Goal: Transaction & Acquisition: Purchase product/service

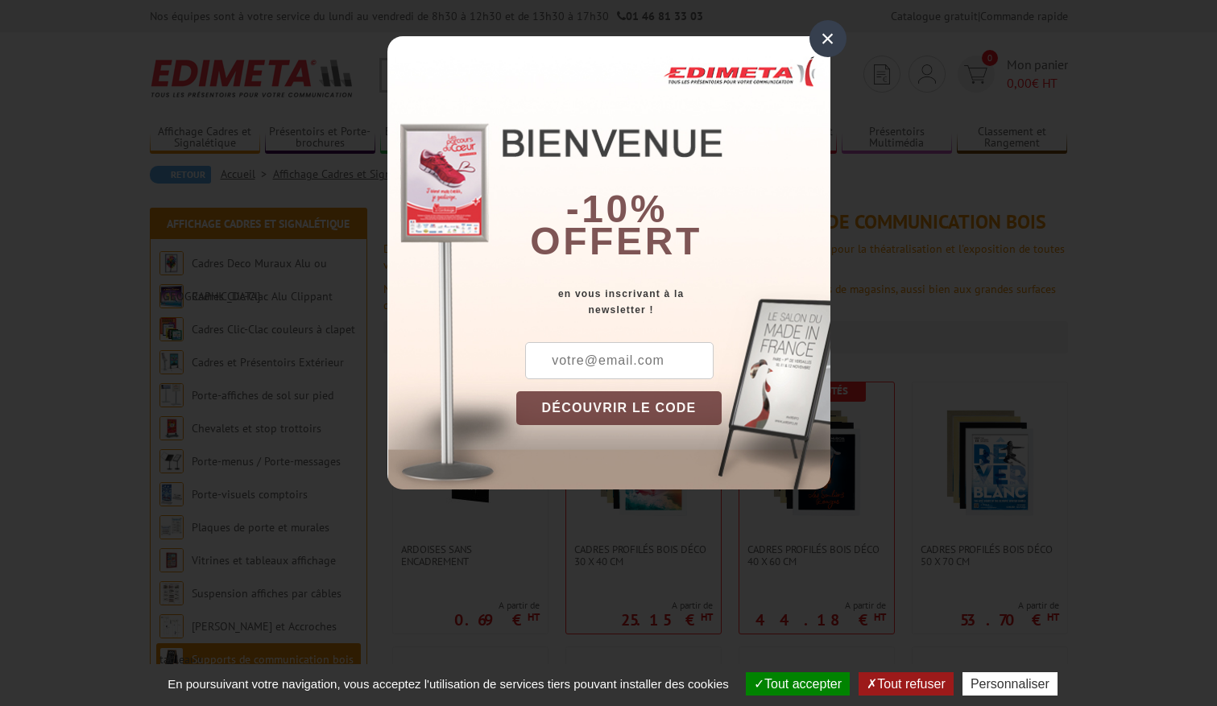
click at [833, 30] on div "×" at bounding box center [827, 38] width 37 height 37
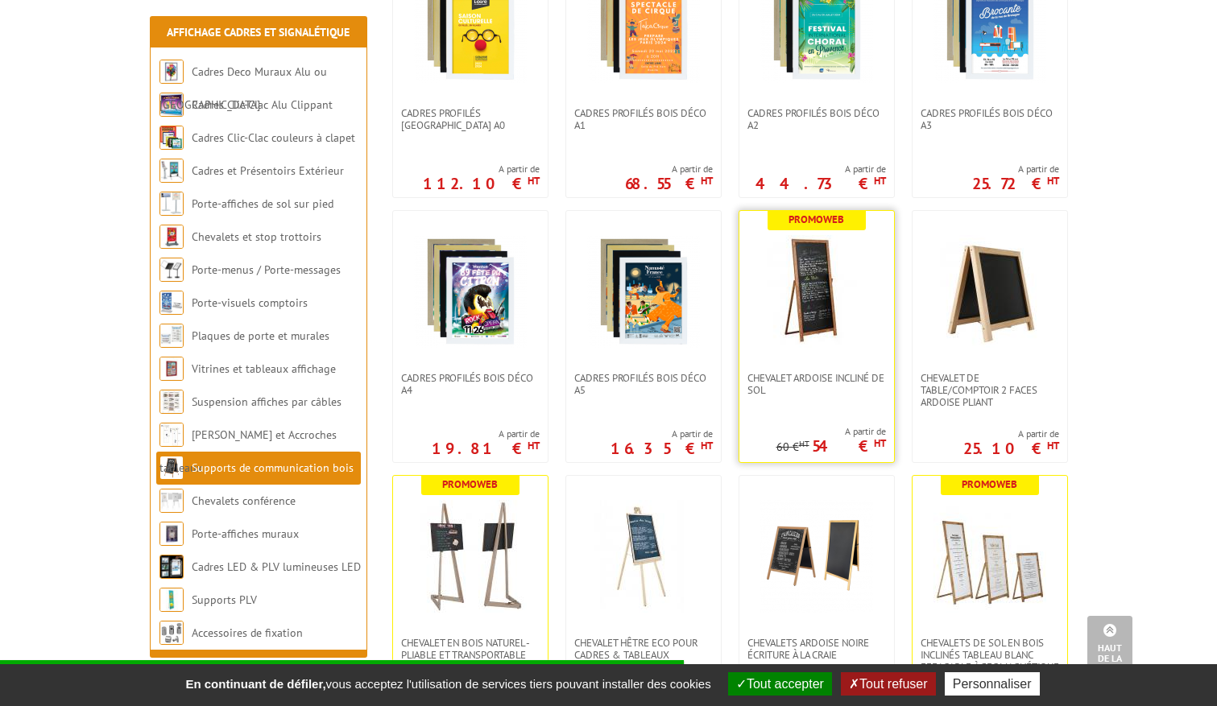
scroll to position [1047, 0]
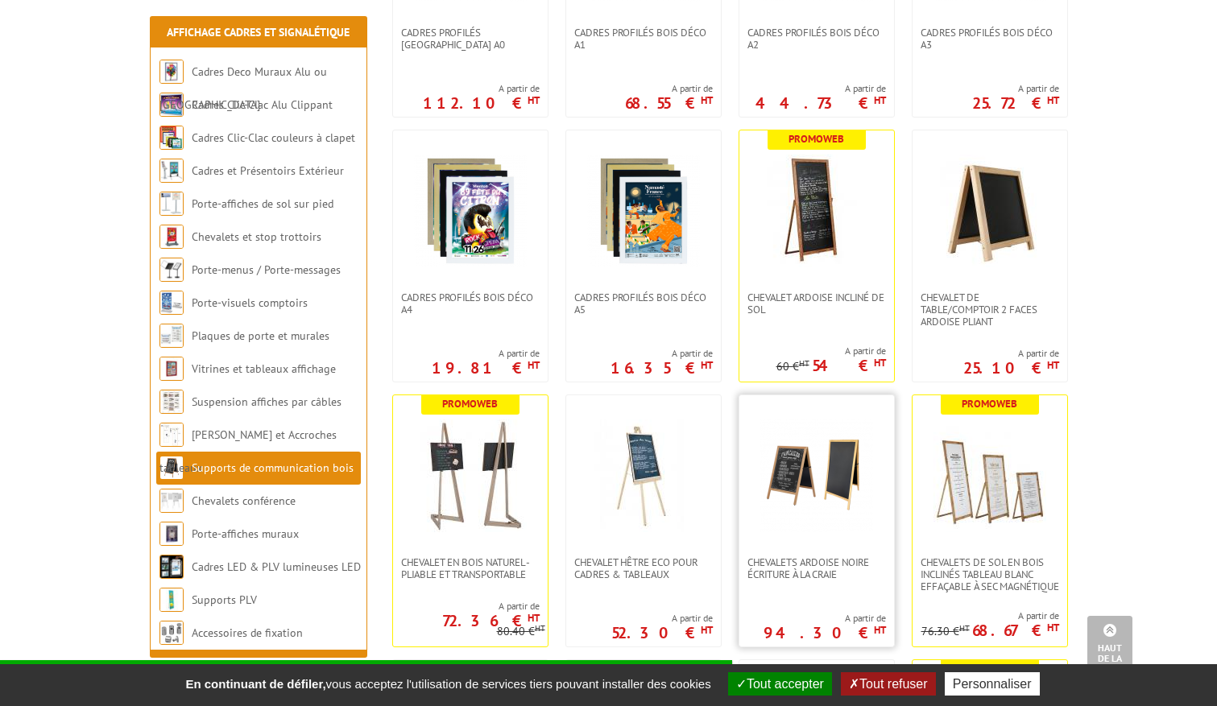
click at [842, 492] on img at bounding box center [816, 476] width 113 height 113
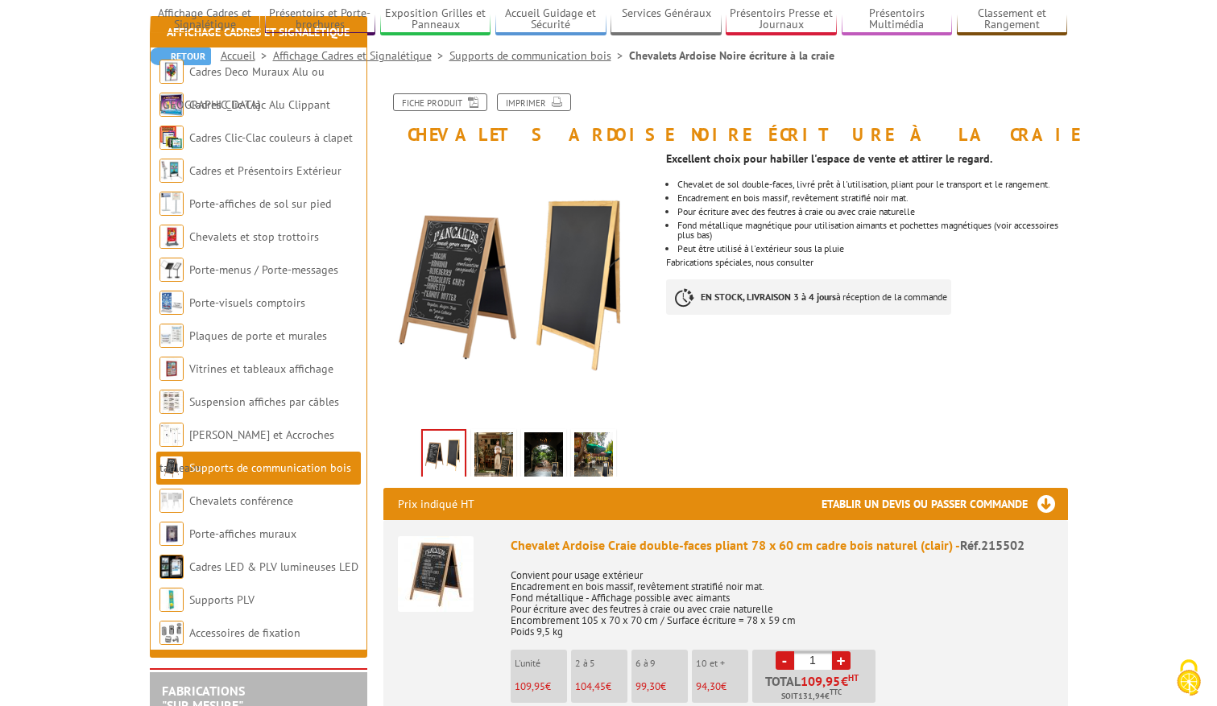
scroll to position [242, 0]
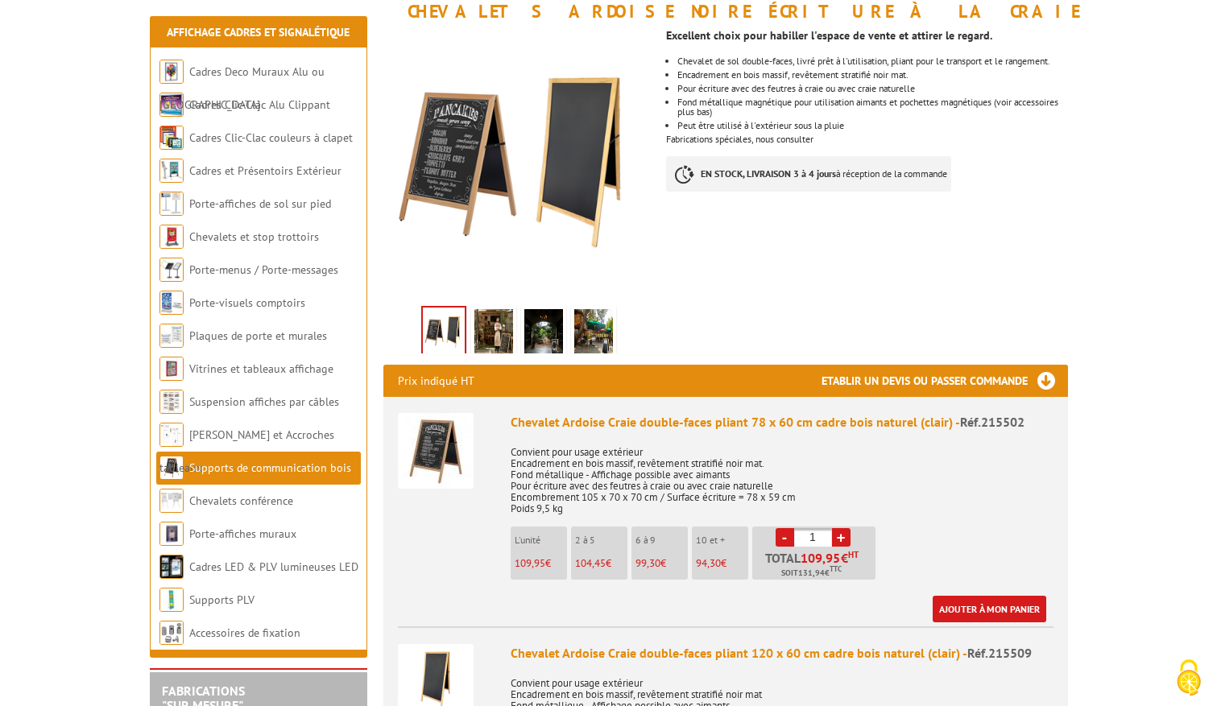
click at [495, 328] on img at bounding box center [493, 334] width 39 height 50
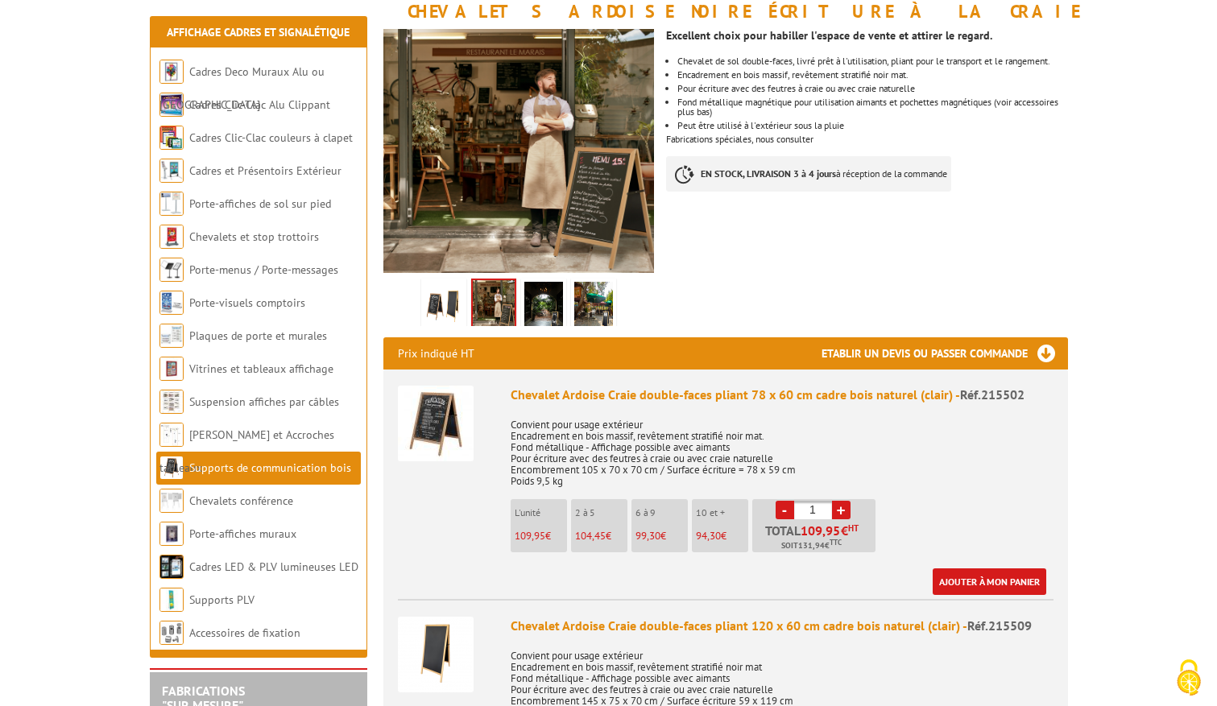
click at [548, 315] on img at bounding box center [543, 307] width 39 height 50
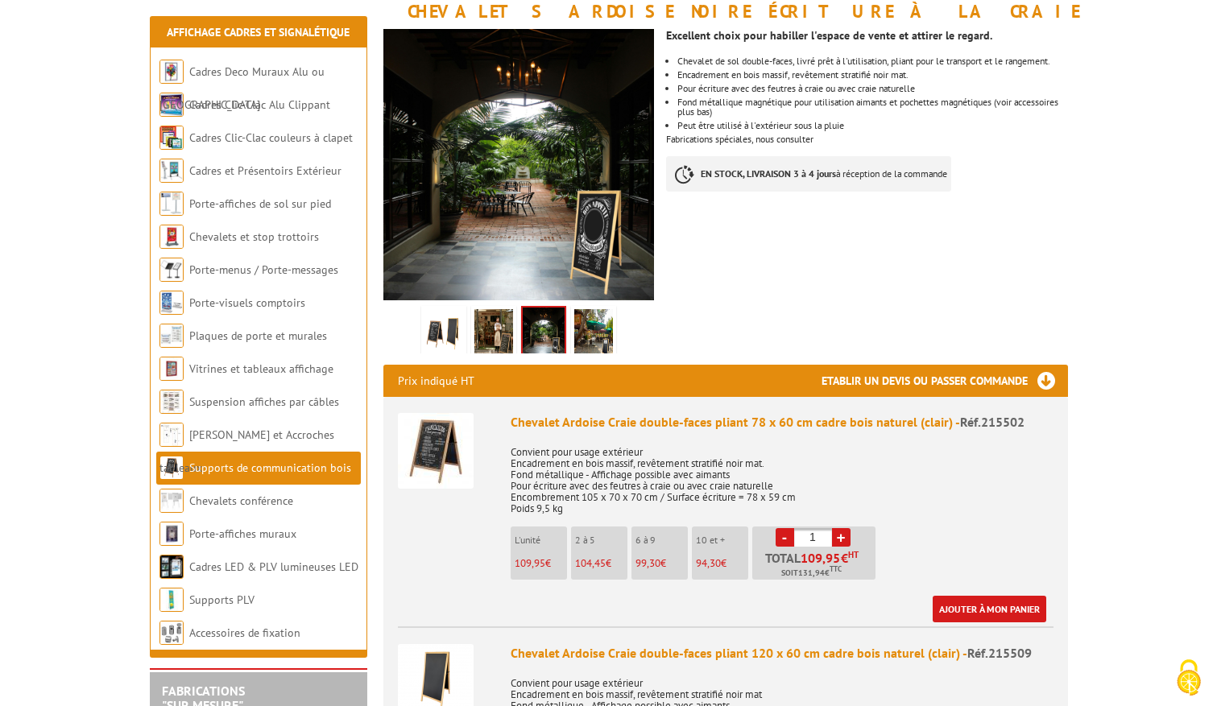
click at [601, 328] on img at bounding box center [593, 334] width 39 height 50
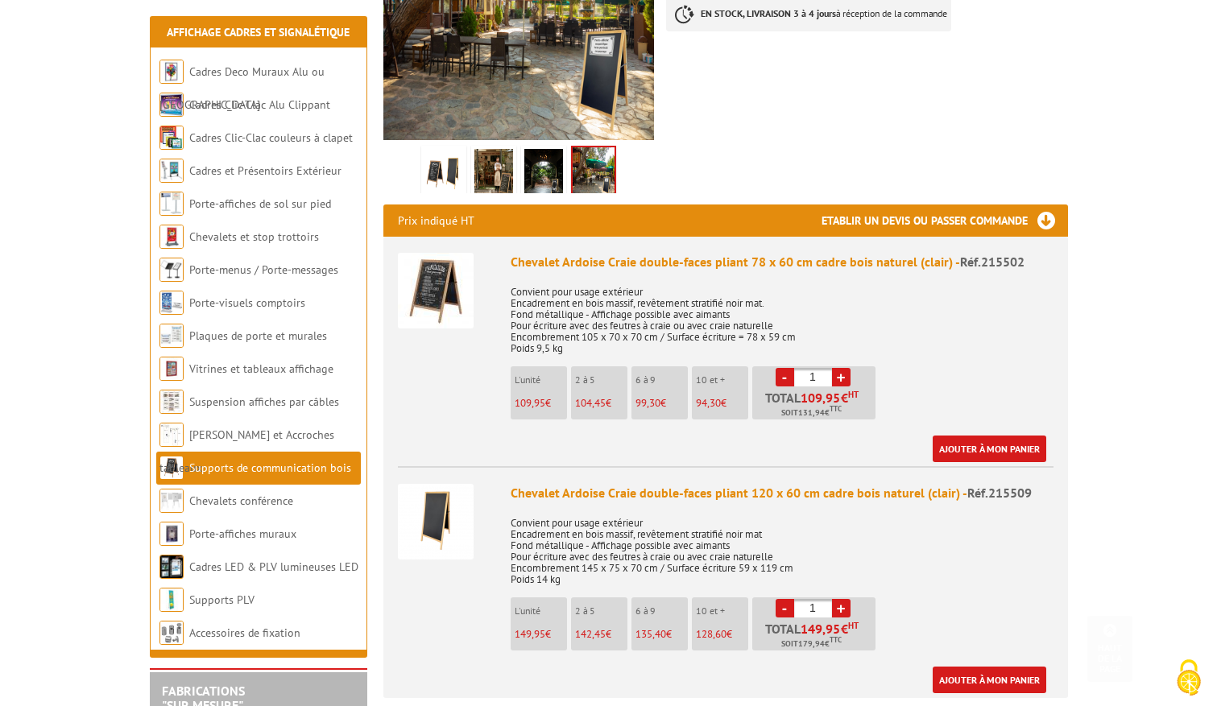
scroll to position [403, 0]
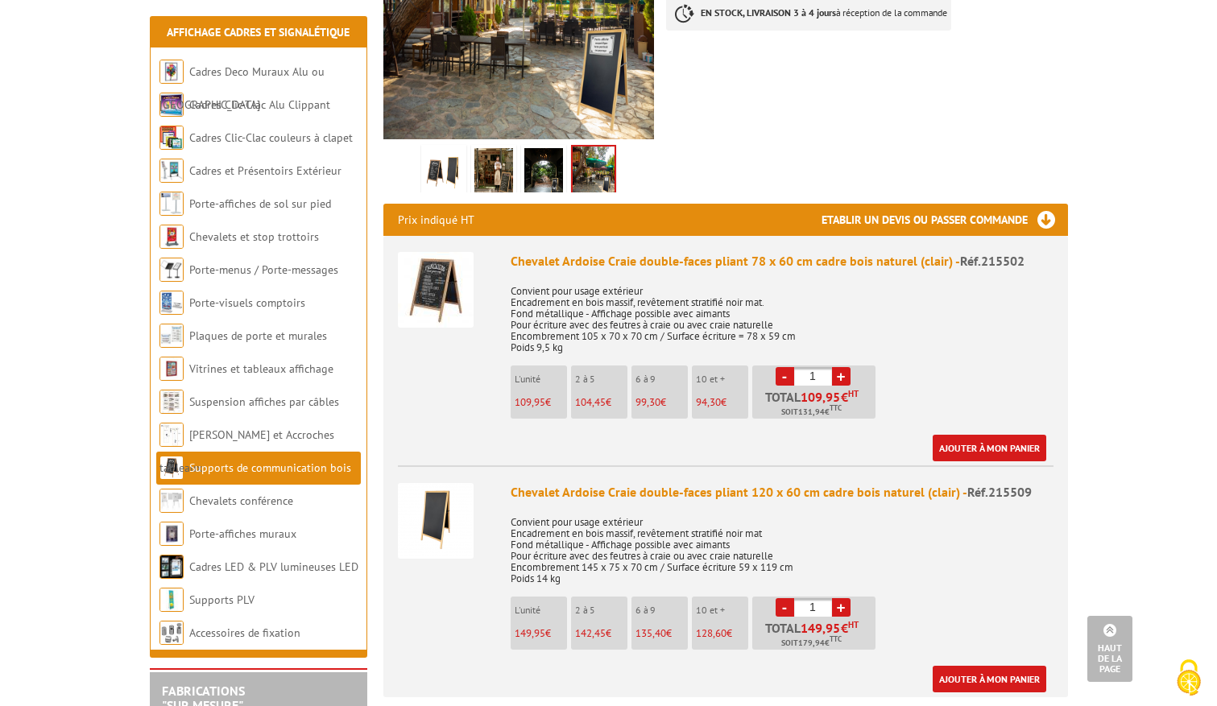
click at [837, 374] on link "+" at bounding box center [841, 376] width 19 height 19
type input "2"
